Goal: Information Seeking & Learning: Learn about a topic

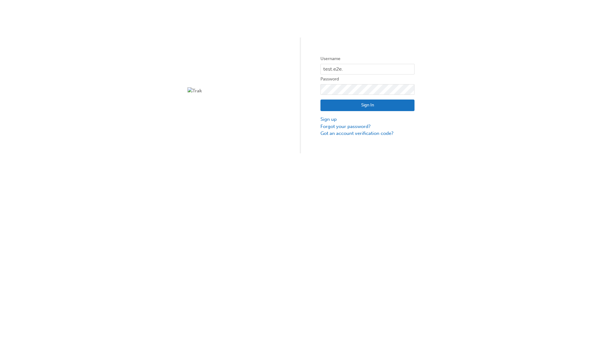
type input "test.e2e.user14"
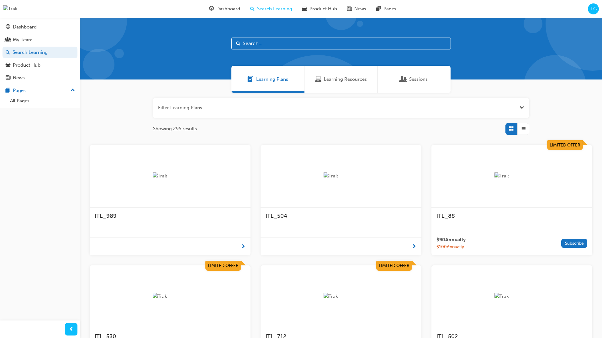
scroll to position [86, 0]
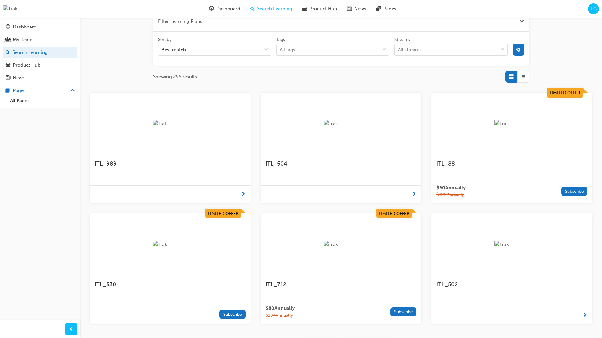
scroll to position [113, 0]
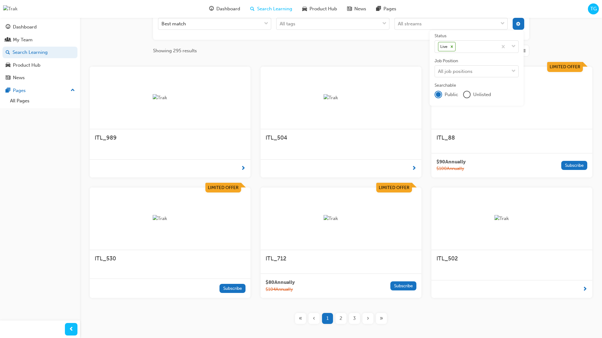
click at [398, 26] on input "Streams All streams" at bounding box center [398, 23] width 1 height 5
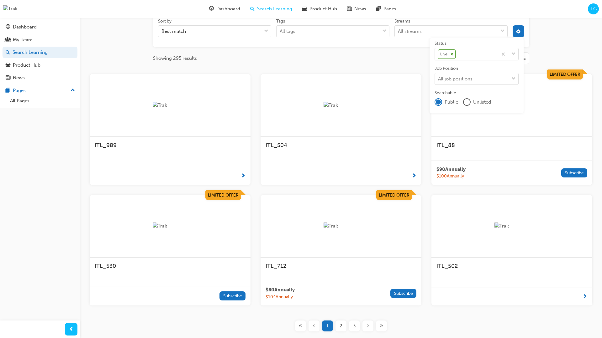
click at [398, 31] on input "Streams All streams" at bounding box center [398, 31] width 1 height 5
click at [415, 31] on input "Streams 0 results available for search term Product. Select is focused ,type to…" at bounding box center [406, 31] width 17 height 5
